Goal: Navigation & Orientation: Understand site structure

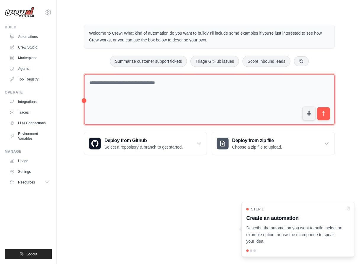
click at [127, 109] on textarea at bounding box center [209, 99] width 251 height 51
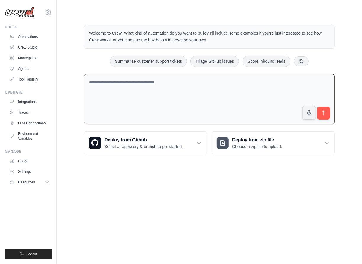
click at [128, 84] on textarea at bounding box center [209, 99] width 251 height 51
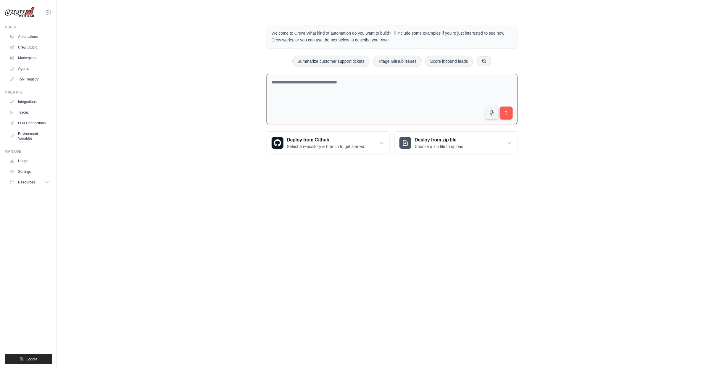
click at [362, 93] on textarea at bounding box center [392, 99] width 251 height 51
click at [239, 178] on body "[EMAIL_ADDRESS][DOMAIN_NAME] Settings Build Automations Crew Studio" at bounding box center [363, 184] width 727 height 369
drag, startPoint x: 297, startPoint y: 184, endPoint x: 337, endPoint y: 160, distance: 46.6
click at [297, 184] on body "[EMAIL_ADDRESS][DOMAIN_NAME] Settings Build Automations Crew Studio" at bounding box center [363, 184] width 727 height 369
click at [142, 72] on div "Welcome to Crew! What kind of automation do you want to build? I'll include som…" at bounding box center [391, 89] width 651 height 149
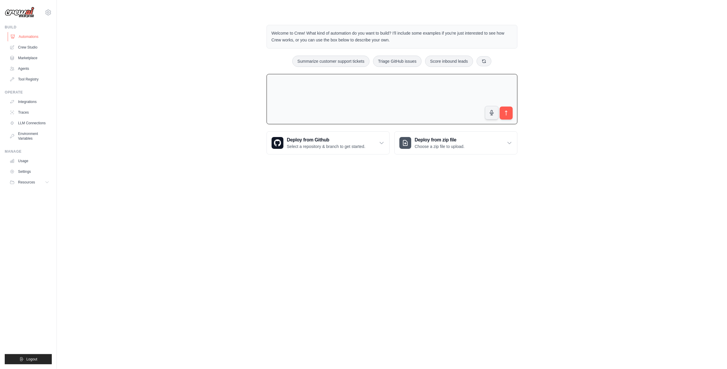
click at [34, 36] on link "Automations" at bounding box center [30, 36] width 45 height 9
click at [315, 96] on textarea at bounding box center [392, 99] width 251 height 51
click at [35, 55] on link "Marketplace" at bounding box center [30, 57] width 45 height 9
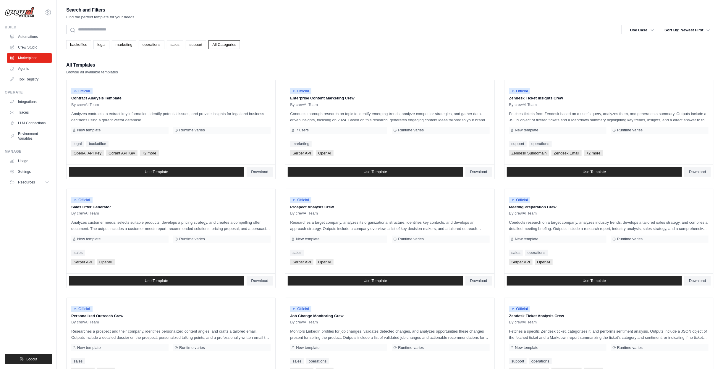
click at [328, 43] on div "backoffice legal marketing operations sales support All Categories" at bounding box center [390, 44] width 648 height 9
click at [85, 47] on link "backoffice" at bounding box center [78, 44] width 25 height 9
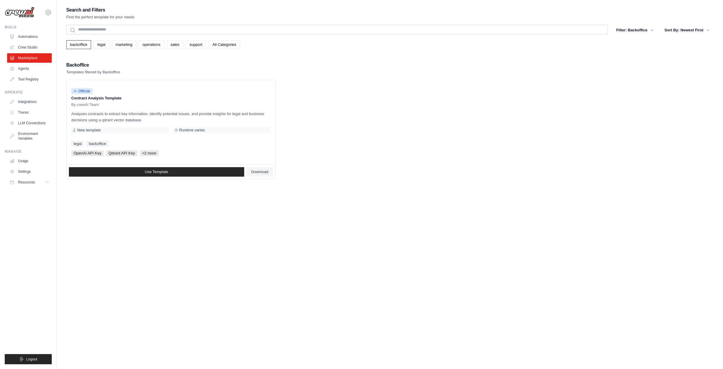
drag, startPoint x: 169, startPoint y: 231, endPoint x: 158, endPoint y: 226, distance: 12.1
click at [163, 229] on div "Search and Filters Find the perfect template for your needs Search Filter: Back…" at bounding box center [390, 190] width 648 height 369
click at [149, 71] on div "Backoffice Templates filtered by Backoffice" at bounding box center [390, 68] width 648 height 14
click at [160, 132] on div "New template" at bounding box center [119, 130] width 97 height 7
click at [36, 76] on link "Tool Registry" at bounding box center [30, 79] width 45 height 9
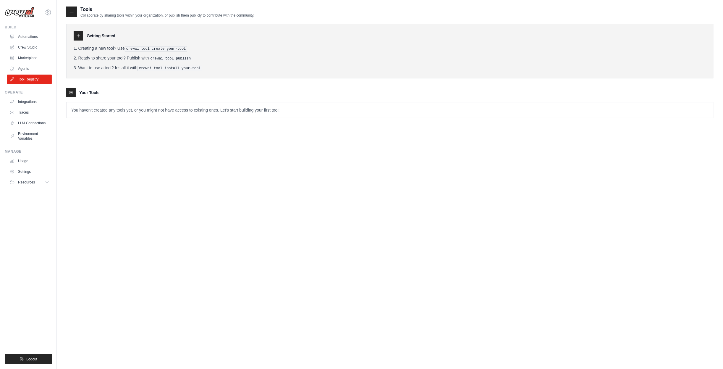
click at [133, 80] on div "Getting Started Creating a new tool? Use crewai tool create your-tool Ready to …" at bounding box center [390, 68] width 648 height 100
click at [95, 108] on p "You haven't created any tools yet, or you might not have access to existing one…" at bounding box center [390, 109] width 647 height 15
click at [78, 33] on icon at bounding box center [78, 35] width 5 height 5
click at [74, 90] on div at bounding box center [70, 92] width 9 height 9
click at [71, 91] on icon at bounding box center [71, 92] width 5 height 5
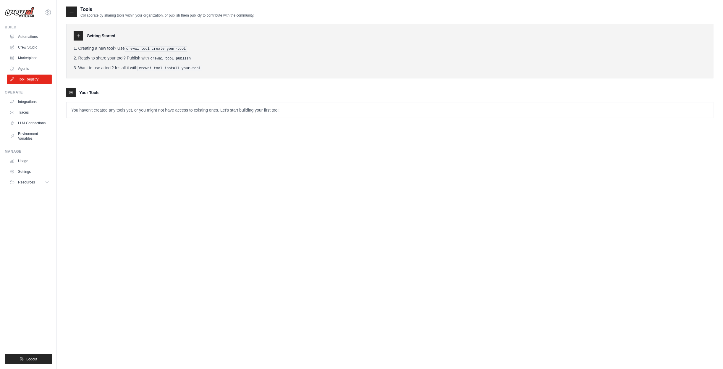
click at [71, 92] on icon at bounding box center [70, 92] width 1 height 1
click at [72, 8] on div at bounding box center [71, 12] width 11 height 11
click at [126, 51] on ol "Creating a new tool? Use crewai tool create your-tool Ready to share your tool?…" at bounding box center [390, 58] width 633 height 26
drag, startPoint x: 128, startPoint y: 49, endPoint x: 178, endPoint y: 51, distance: 50.6
click at [177, 51] on ol "Creating a new tool? Use crewai tool create your-tool Ready to share your tool?…" at bounding box center [390, 58] width 633 height 26
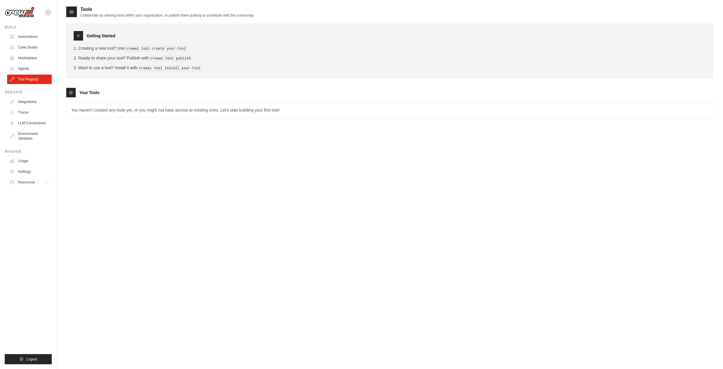
click at [232, 96] on div "Your Tools" at bounding box center [390, 92] width 648 height 9
click at [188, 66] on pre "crewai tool install your-tool" at bounding box center [170, 68] width 65 height 5
drag, startPoint x: 152, startPoint y: 58, endPoint x: 193, endPoint y: 59, distance: 40.8
click at [193, 59] on li "Ready to share your tool? Publish with crewai tool publish" at bounding box center [390, 58] width 633 height 6
click at [126, 94] on div "Your Tools" at bounding box center [390, 92] width 648 height 9
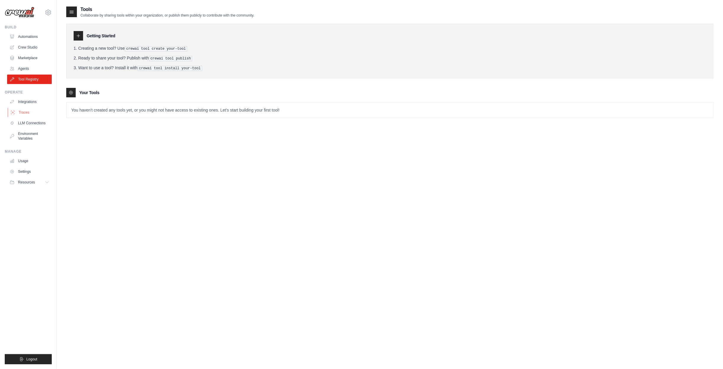
click at [22, 115] on link "Traces" at bounding box center [30, 112] width 45 height 9
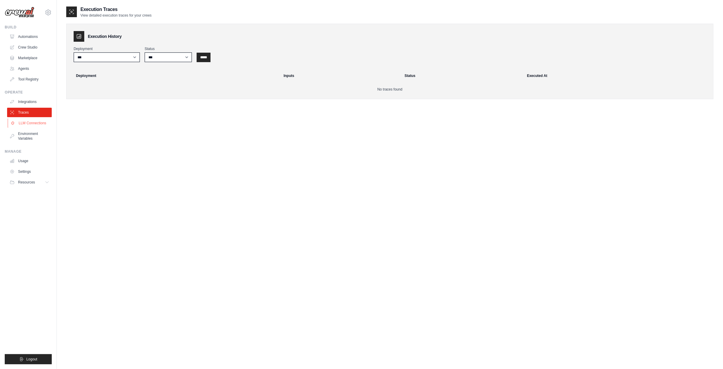
click at [35, 124] on link "LLM Connections" at bounding box center [30, 122] width 45 height 9
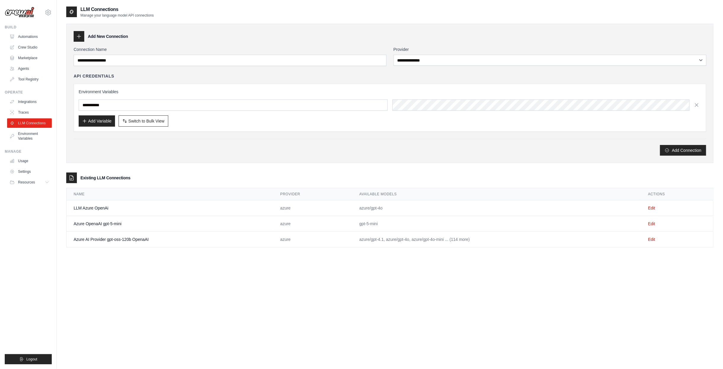
click at [362, 264] on div "**********" at bounding box center [390, 190] width 648 height 369
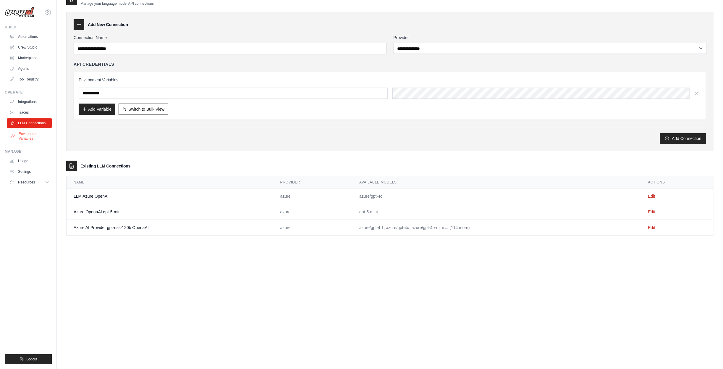
click at [39, 132] on link "Environment Variables" at bounding box center [30, 136] width 45 height 14
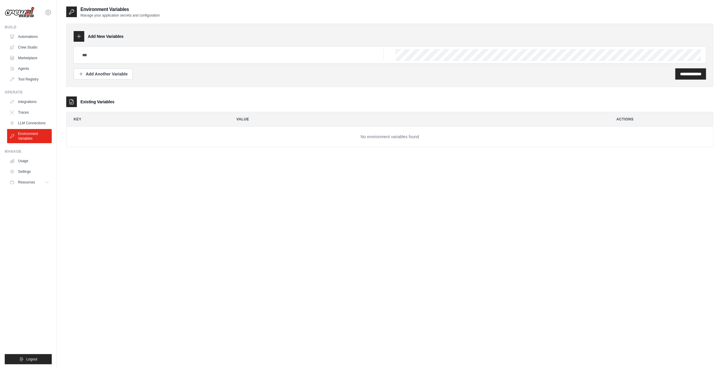
drag, startPoint x: 235, startPoint y: 180, endPoint x: 225, endPoint y: 178, distance: 11.1
click at [234, 180] on div "**********" at bounding box center [390, 190] width 648 height 369
click at [26, 116] on link "Traces" at bounding box center [30, 112] width 45 height 9
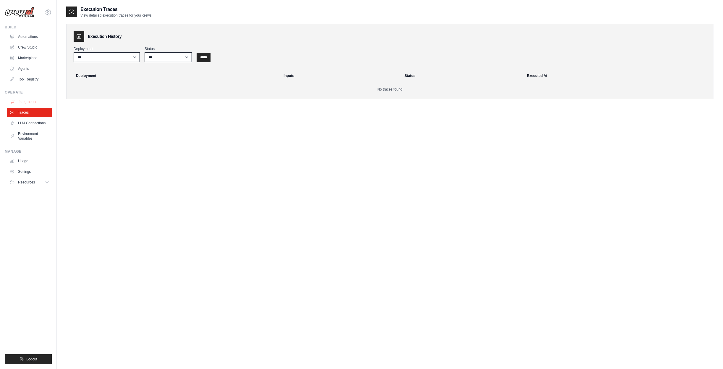
click at [30, 99] on link "Integrations" at bounding box center [30, 101] width 45 height 9
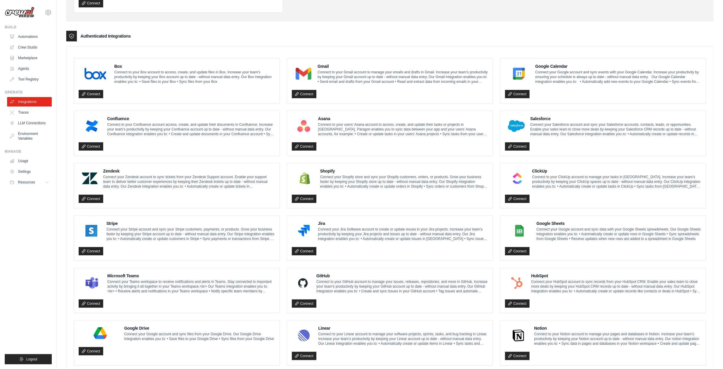
scroll to position [185, 0]
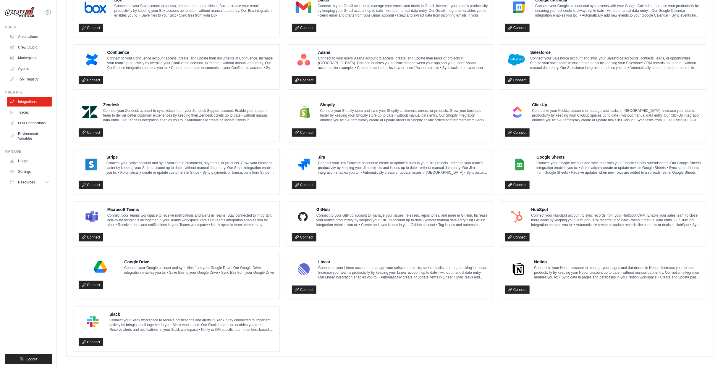
click at [362, 264] on ul "Box Connect to your Box account to access, create, and update files in Box. Inc…" at bounding box center [390, 171] width 633 height 359
click at [27, 117] on link "Traces" at bounding box center [30, 112] width 45 height 9
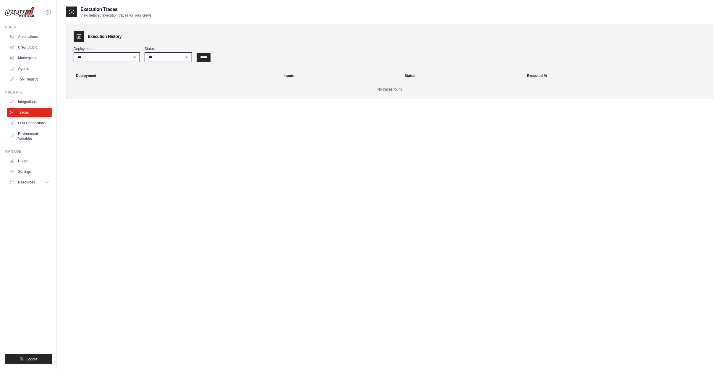
drag, startPoint x: 140, startPoint y: 99, endPoint x: 133, endPoint y: 97, distance: 7.8
click at [137, 98] on div "Execution History Deployment *** Status *** ********* ******* ***** ***** Deplo…" at bounding box center [390, 61] width 648 height 75
click at [47, 122] on link "LLM Connections" at bounding box center [30, 122] width 45 height 9
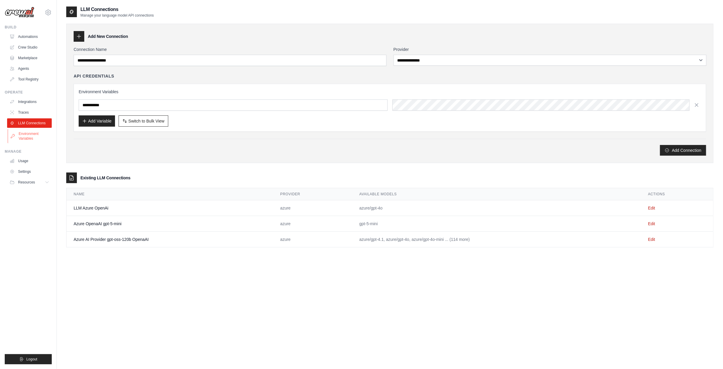
click at [36, 139] on link "Environment Variables" at bounding box center [30, 136] width 45 height 14
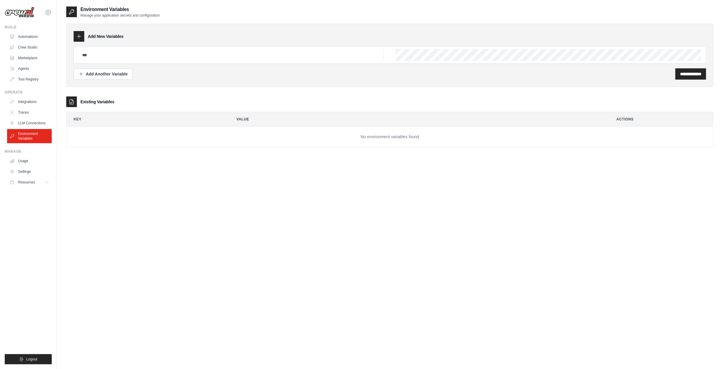
click at [189, 191] on div "**********" at bounding box center [390, 190] width 648 height 369
click at [23, 167] on link "Settings" at bounding box center [30, 171] width 45 height 9
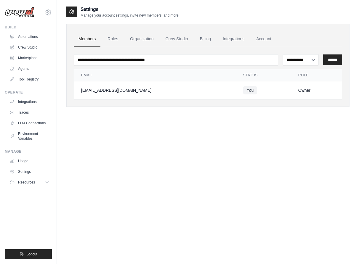
drag, startPoint x: 247, startPoint y: 224, endPoint x: 338, endPoint y: 115, distance: 141.4
click at [247, 224] on div "**********" at bounding box center [207, 138] width 283 height 264
drag, startPoint x: 196, startPoint y: 203, endPoint x: 216, endPoint y: 180, distance: 30.2
click at [196, 203] on div "**********" at bounding box center [207, 138] width 283 height 264
